Goal: Task Accomplishment & Management: Use online tool/utility

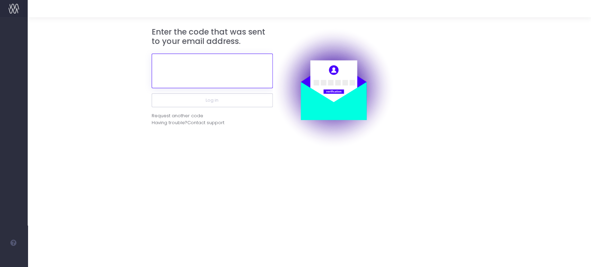
click at [205, 66] on input "text" at bounding box center [212, 71] width 121 height 35
paste input "964387"
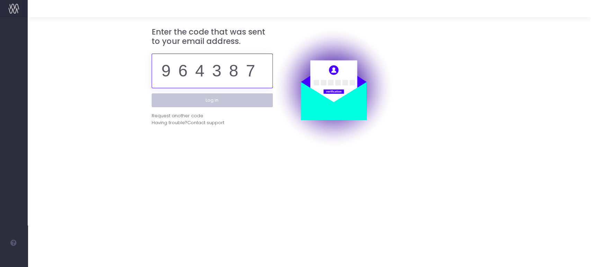
type input "964387"
drag, startPoint x: 217, startPoint y: 99, endPoint x: 220, endPoint y: 102, distance: 4.4
click at [217, 99] on button "Log in" at bounding box center [212, 101] width 121 height 14
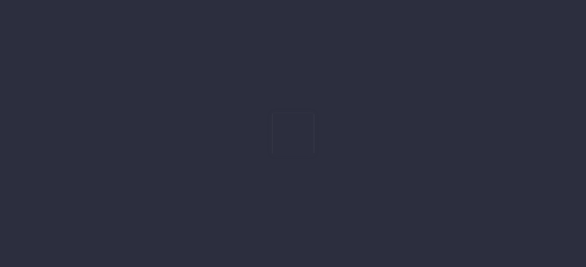
type input "15-10-2025"
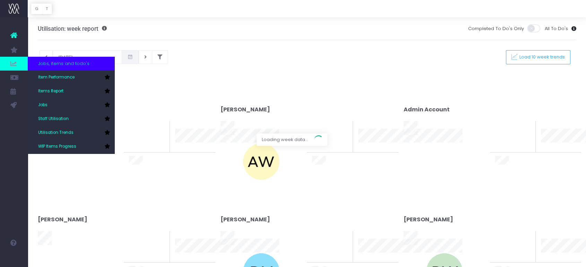
click at [16, 64] on icon at bounding box center [13, 64] width 7 height 8
drag, startPoint x: 56, startPoint y: 115, endPoint x: 60, endPoint y: 113, distance: 4.0
click at [56, 115] on link "Staff Utilisation" at bounding box center [71, 119] width 87 height 14
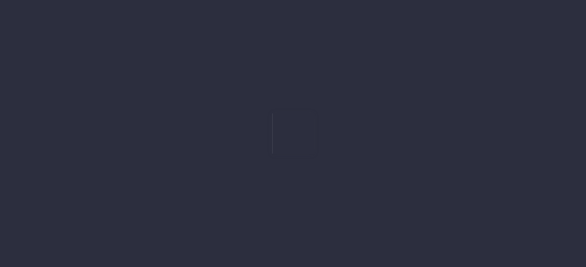
type input "[DATE]"
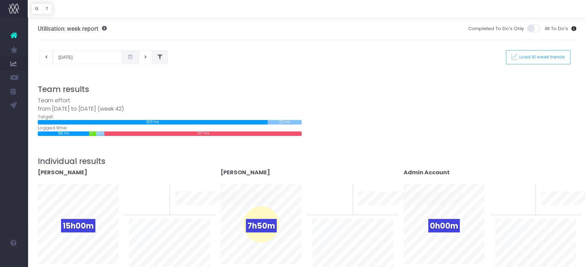
click at [159, 56] on button at bounding box center [160, 57] width 16 height 14
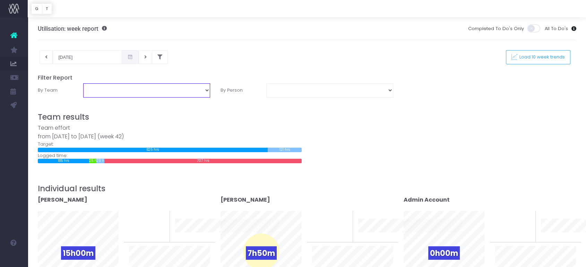
click at [205, 93] on select "Assessment Energy Management SCS Zero Carbon" at bounding box center [146, 91] width 127 height 14
select select "Energy"
click at [83, 84] on select "Assessment Energy Management SCS Zero Carbon" at bounding box center [146, 91] width 127 height 14
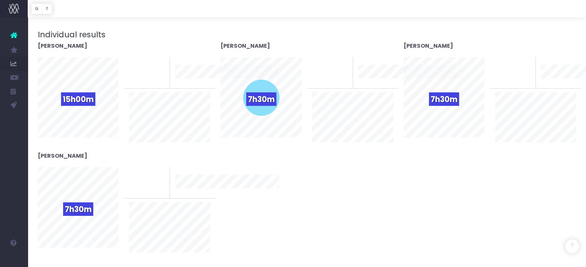
scroll to position [154, 0]
click at [467, 229] on div "Abdul Fatoki 15h00m 0% To last week 10 week trend Adam Watkins 7h50m 0%" at bounding box center [307, 152] width 549 height 220
